Goal: Task Accomplishment & Management: Manage account settings

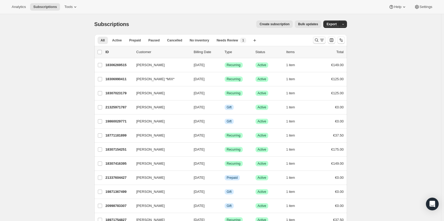
click at [319, 41] on icon "Search and filter results" at bounding box center [316, 39] width 5 height 5
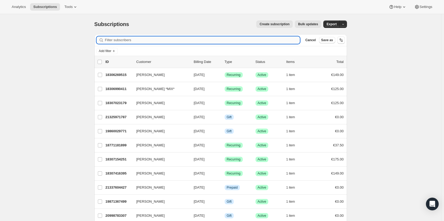
paste input "[PERSON_NAME]"
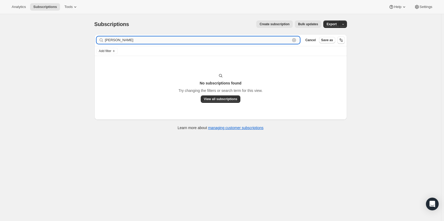
click at [120, 40] on input "[PERSON_NAME]" at bounding box center [197, 39] width 185 height 7
click at [138, 39] on input "[PERSON_NAME]" at bounding box center [197, 39] width 185 height 7
type input "[PERSON_NAME]"
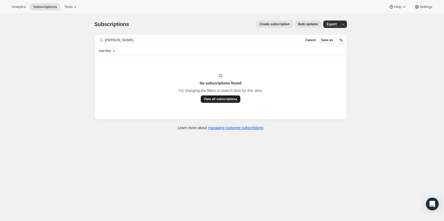
click at [211, 99] on span "View all subscriptions" at bounding box center [220, 99] width 33 height 4
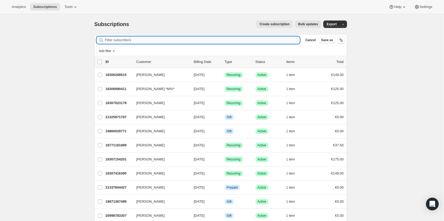
click at [137, 40] on input "Filter subscribers" at bounding box center [202, 39] width 195 height 7
paste input "[PERSON_NAME]"
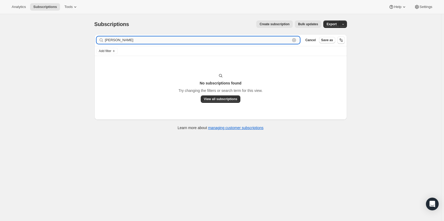
click at [119, 41] on input "[PERSON_NAME]" at bounding box center [197, 39] width 185 height 7
click at [138, 39] on input "[PERSON_NAME]" at bounding box center [197, 39] width 185 height 7
drag, startPoint x: 120, startPoint y: 40, endPoint x: 99, endPoint y: 38, distance: 21.4
click at [99, 38] on div "[PERSON_NAME] Clear" at bounding box center [197, 39] width 203 height 7
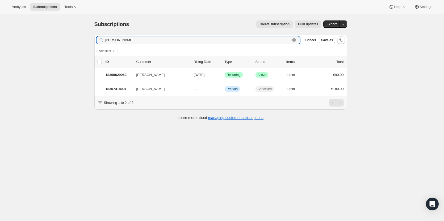
type input "[PERSON_NAME]"
